Goal: Communication & Community: Ask a question

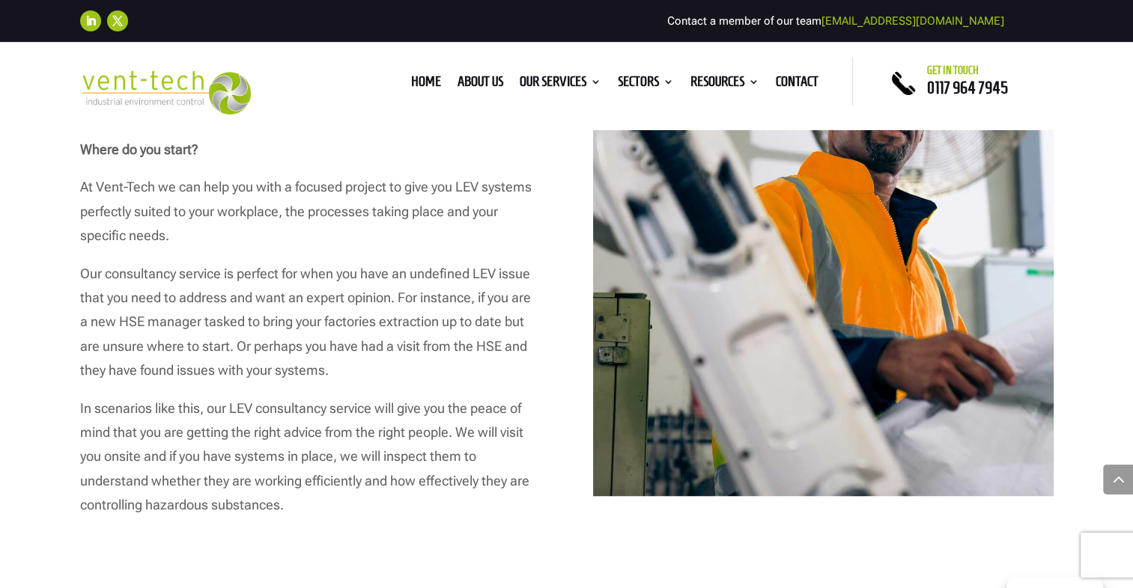
scroll to position [973, 0]
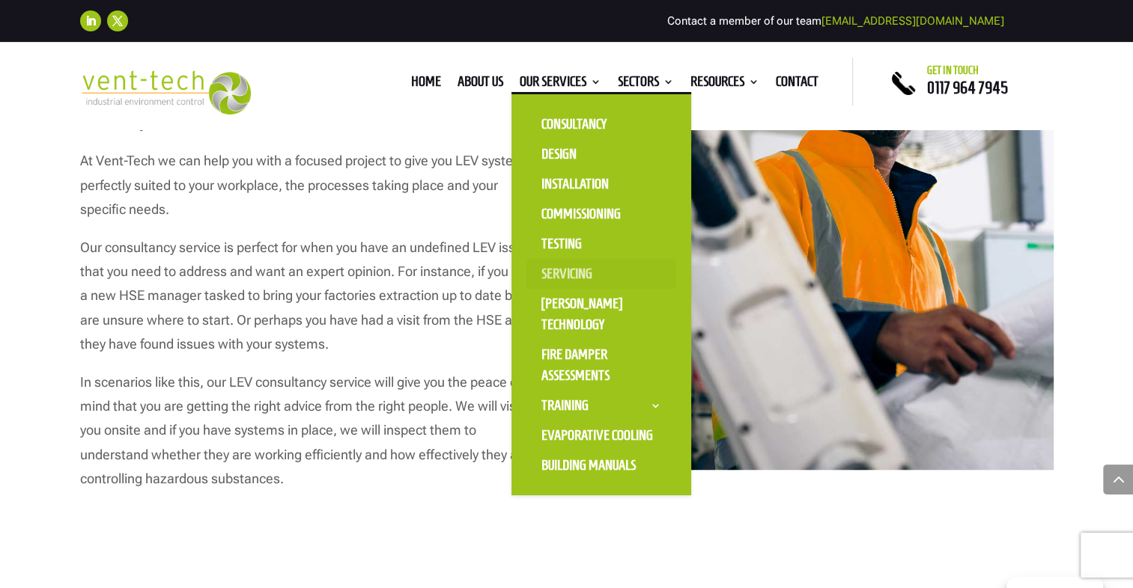
click at [565, 276] on link "Servicing" at bounding box center [601, 274] width 150 height 30
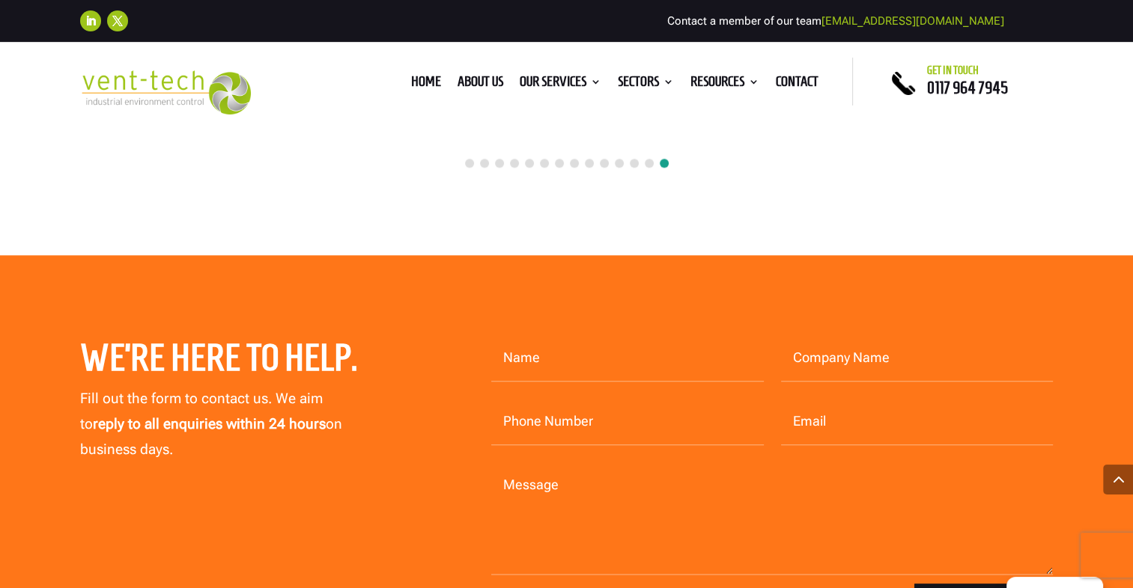
scroll to position [6738, 0]
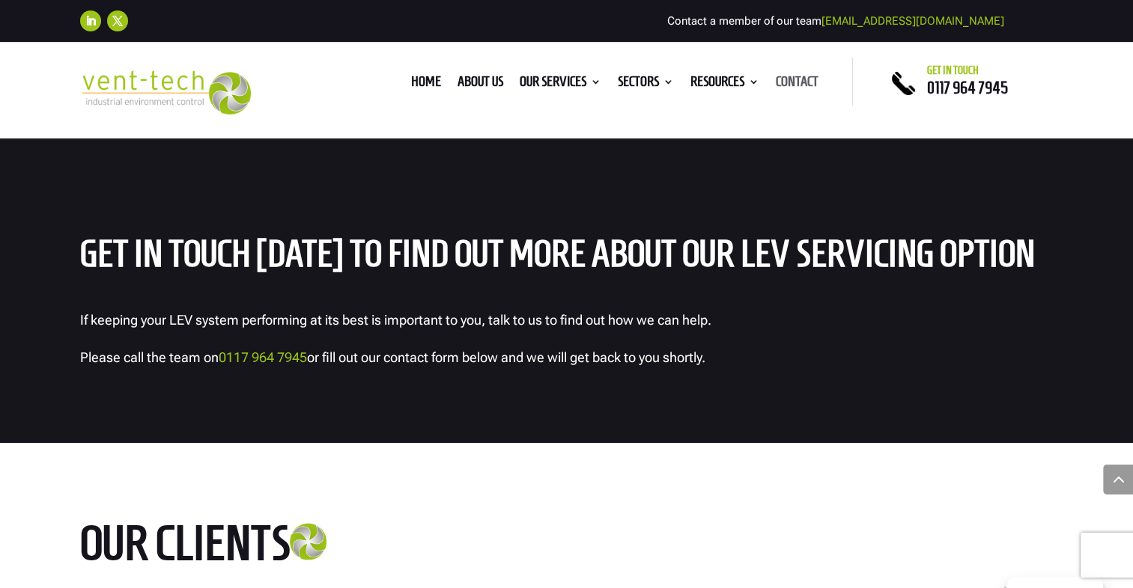
click at [794, 83] on link "Contact" at bounding box center [797, 84] width 43 height 16
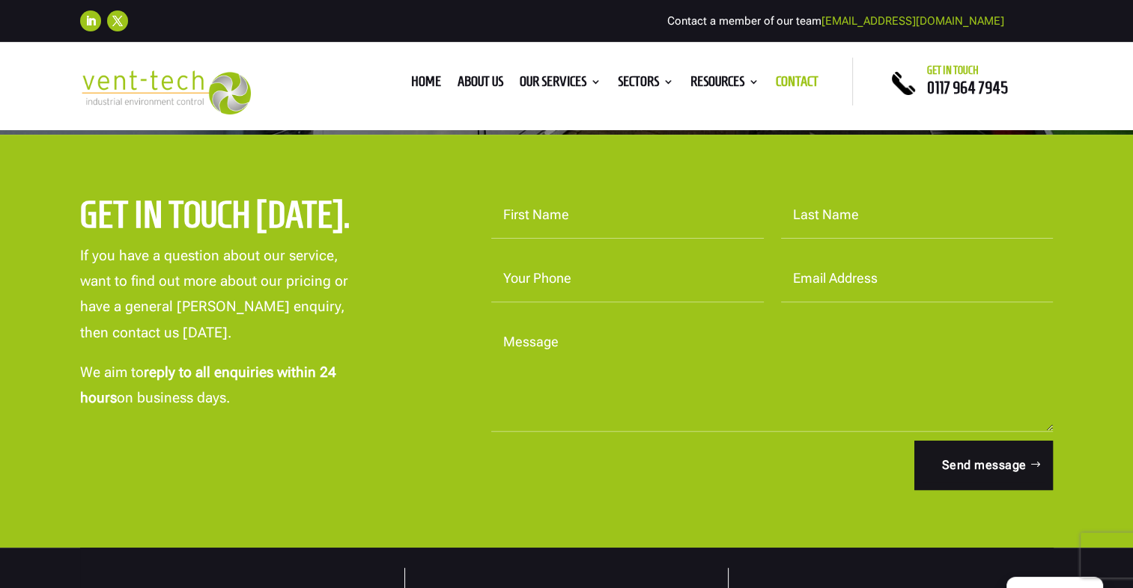
scroll to position [299, 0]
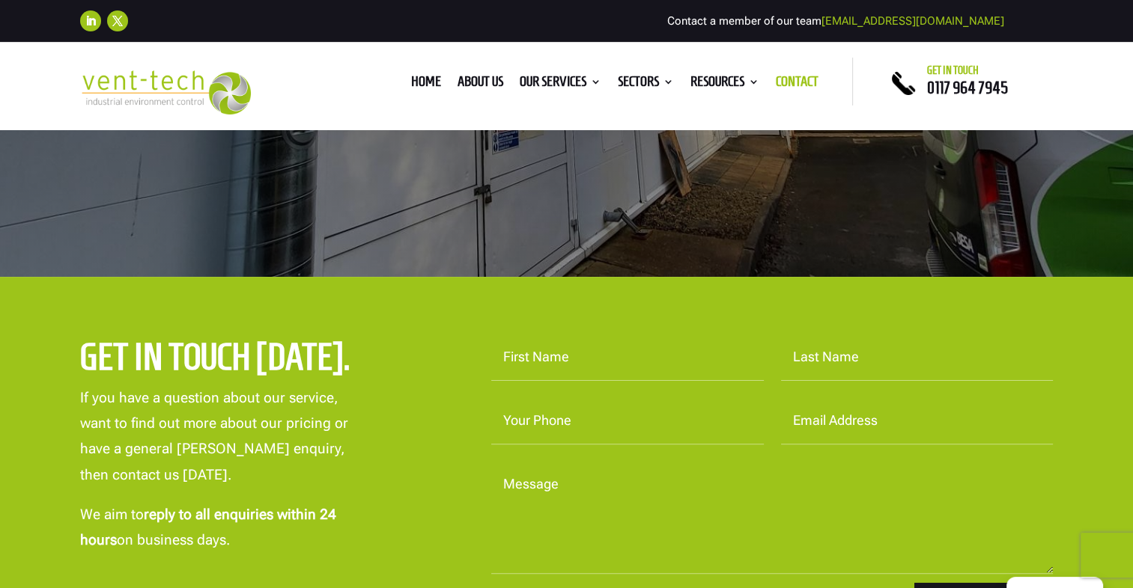
click at [584, 350] on input "First Name" at bounding box center [627, 358] width 273 height 46
type input "mark"
type input "Harman"
type input "07999414687"
type input "mark_harman@hotmail.co.uk"
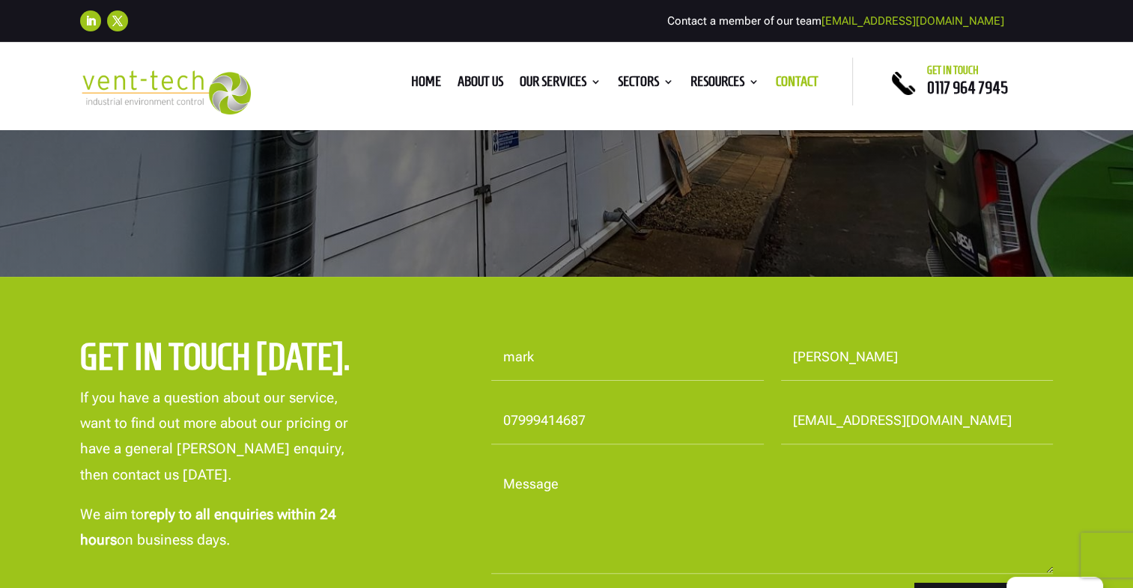
drag, startPoint x: 981, startPoint y: 416, endPoint x: 729, endPoint y: 418, distance: 251.6
click at [729, 418] on form "First Name mark Last Name Harman Your Phone 07999414687 Email Address mark_harm…" at bounding box center [763, 484] width 579 height 298
click at [880, 423] on input "Email Address" at bounding box center [917, 421] width 273 height 46
type input "mark.harman@anvil-alloys.com"
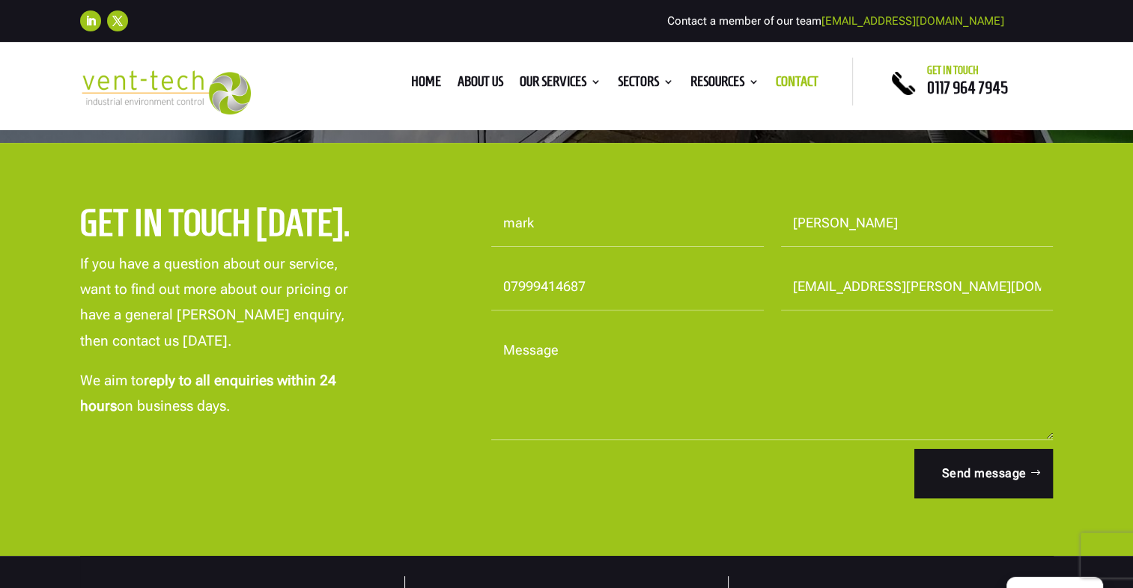
scroll to position [524, 0]
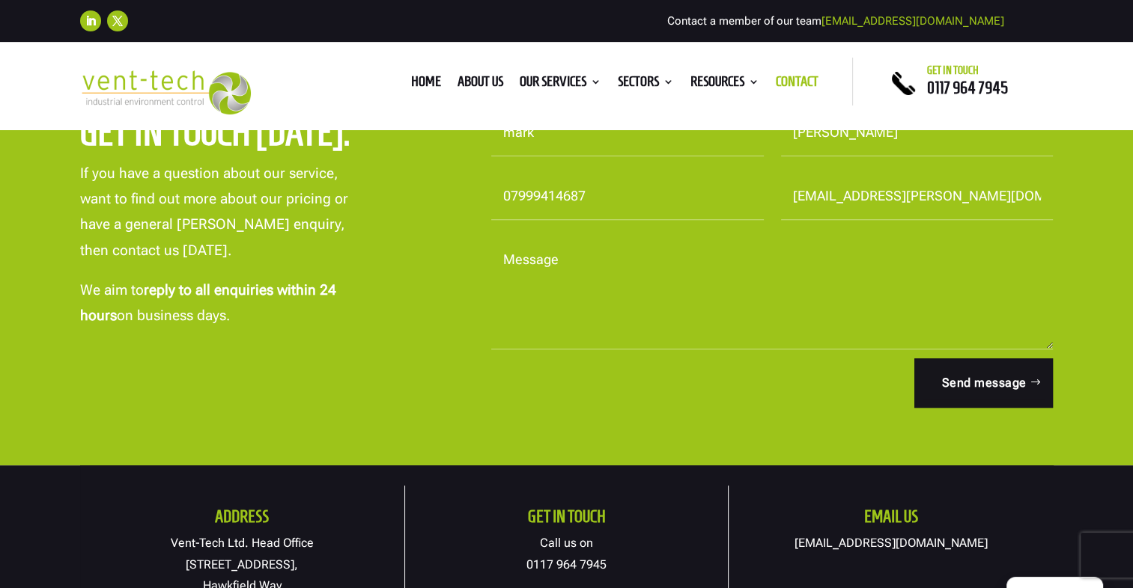
click at [597, 274] on textarea "Message" at bounding box center [772, 293] width 562 height 112
type textarea "H"
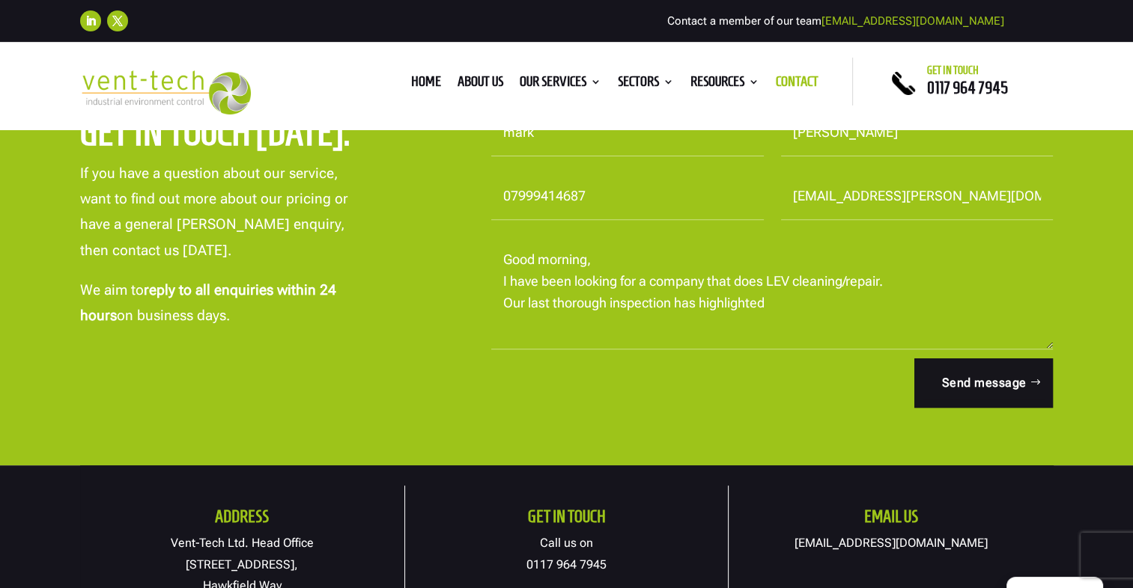
type textarea "Good morning, I have been looking for a company that does LEV cleaning/repair. …"
